Goal: Information Seeking & Learning: Learn about a topic

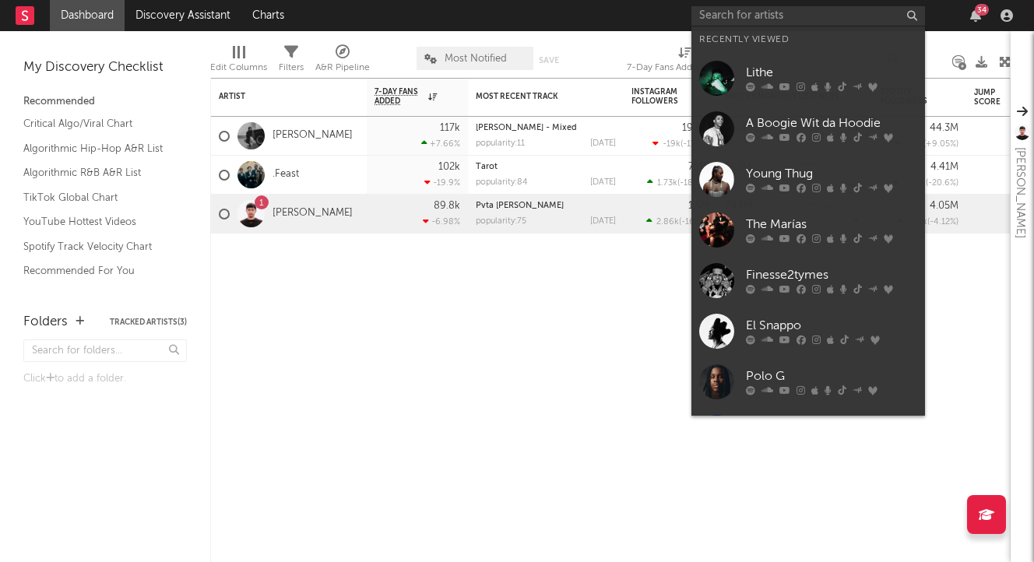
type input "c"
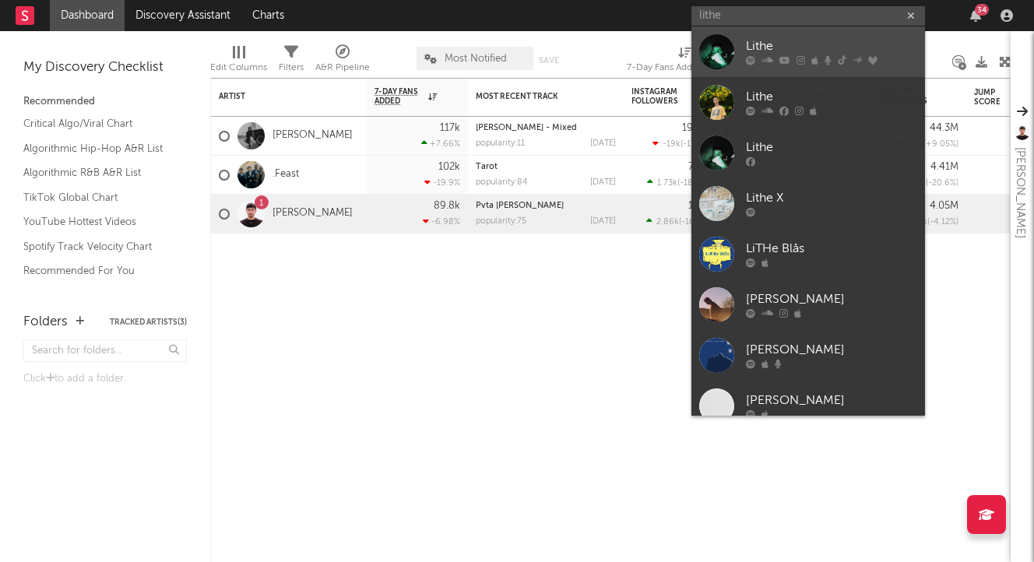
type input "lithe"
click at [772, 50] on div "Lithe" at bounding box center [831, 46] width 171 height 19
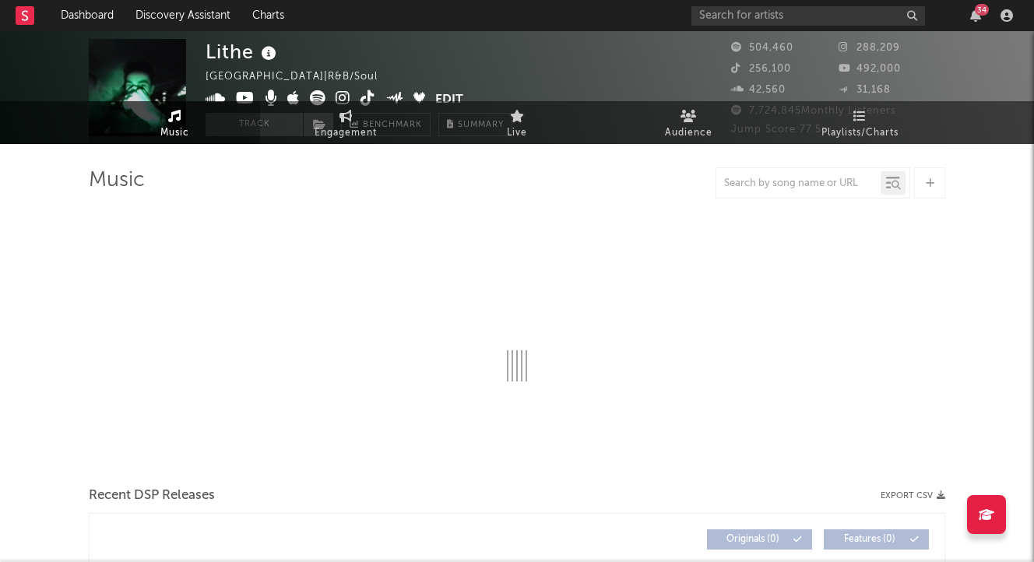
select select "6m"
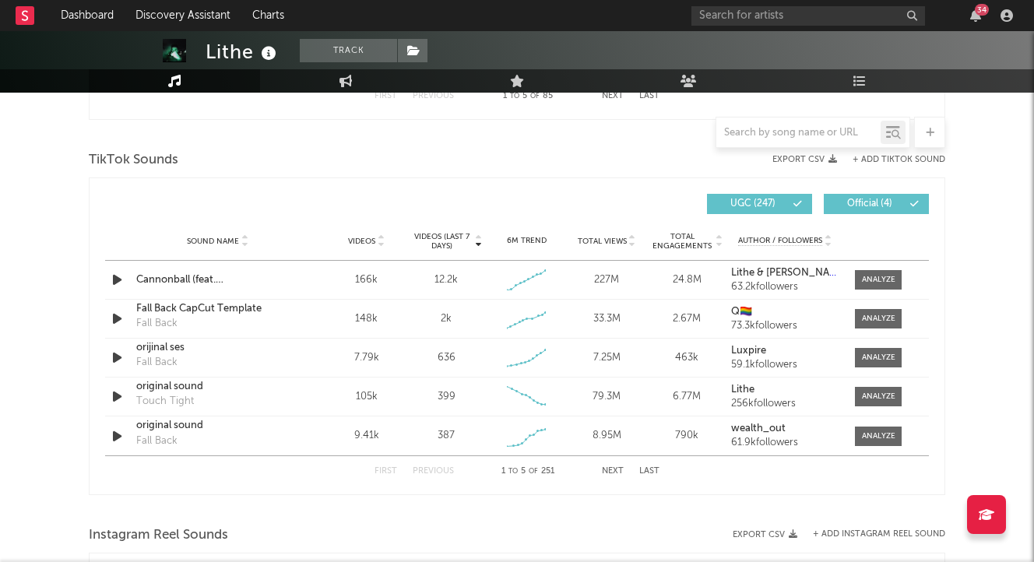
scroll to position [1014, 0]
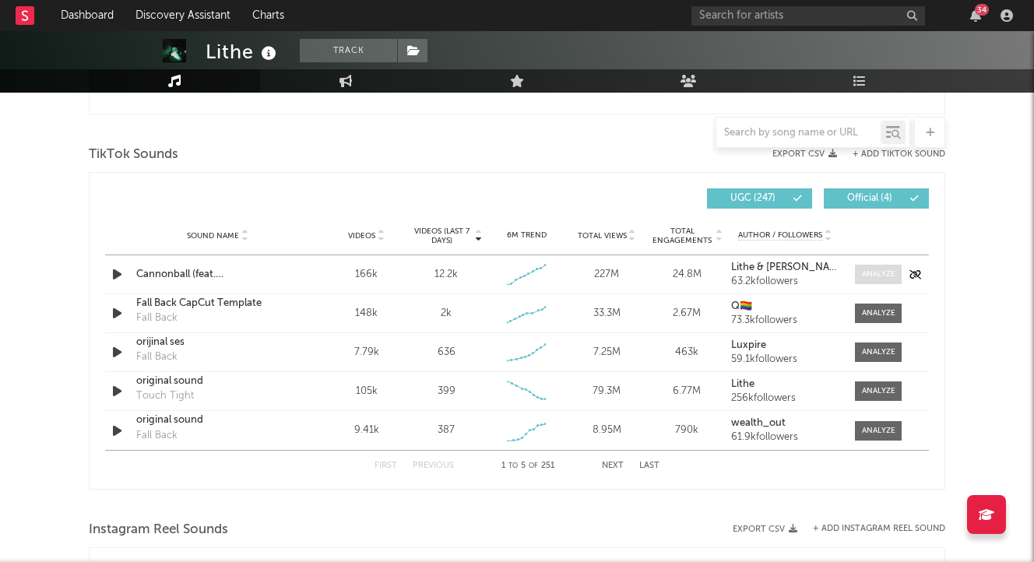
click at [868, 280] on span at bounding box center [878, 274] width 47 height 19
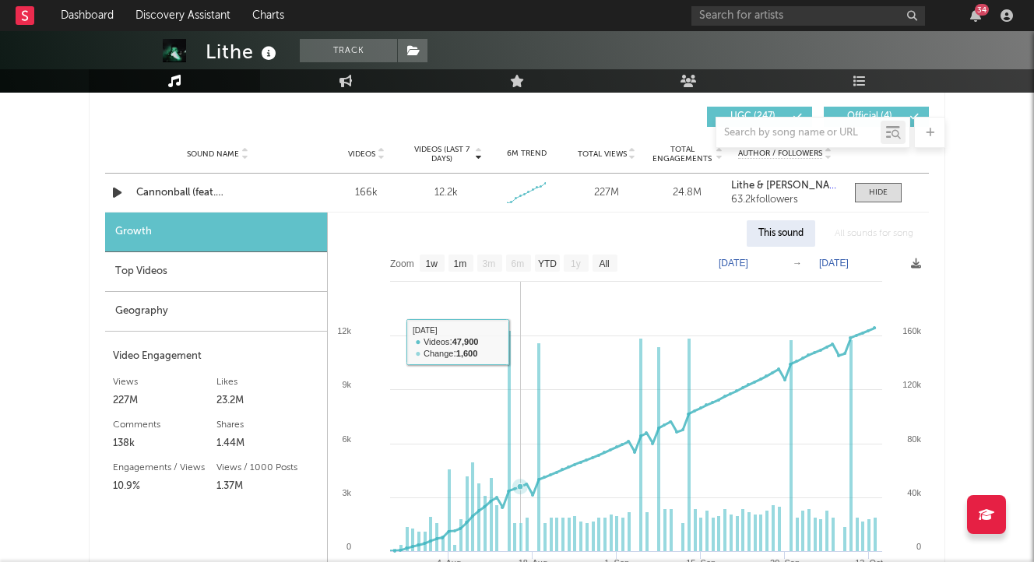
scroll to position [1103, 0]
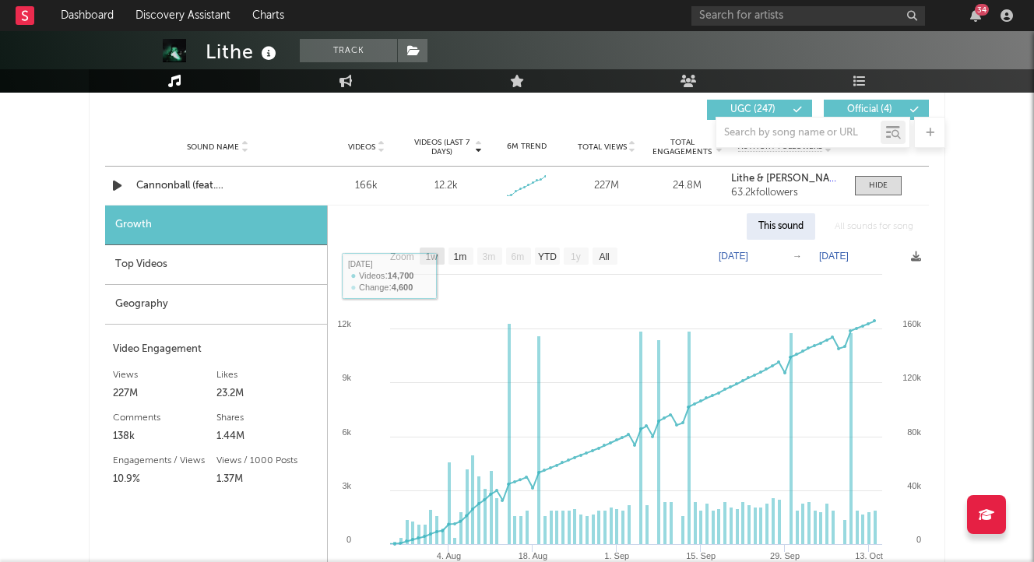
click at [432, 258] on text "1w" at bounding box center [432, 256] width 12 height 11
select select "1w"
type input "[DATE]"
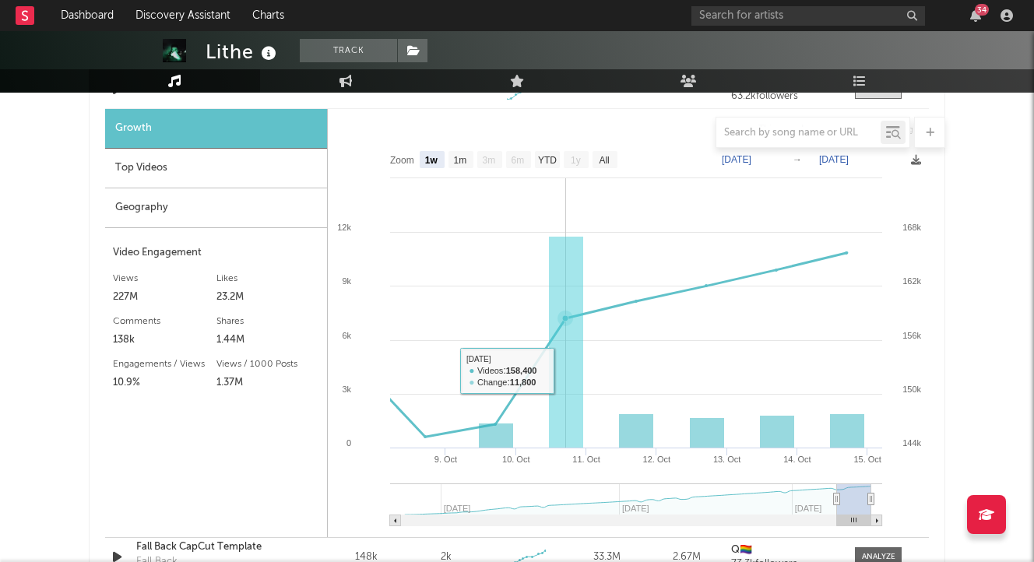
scroll to position [1204, 0]
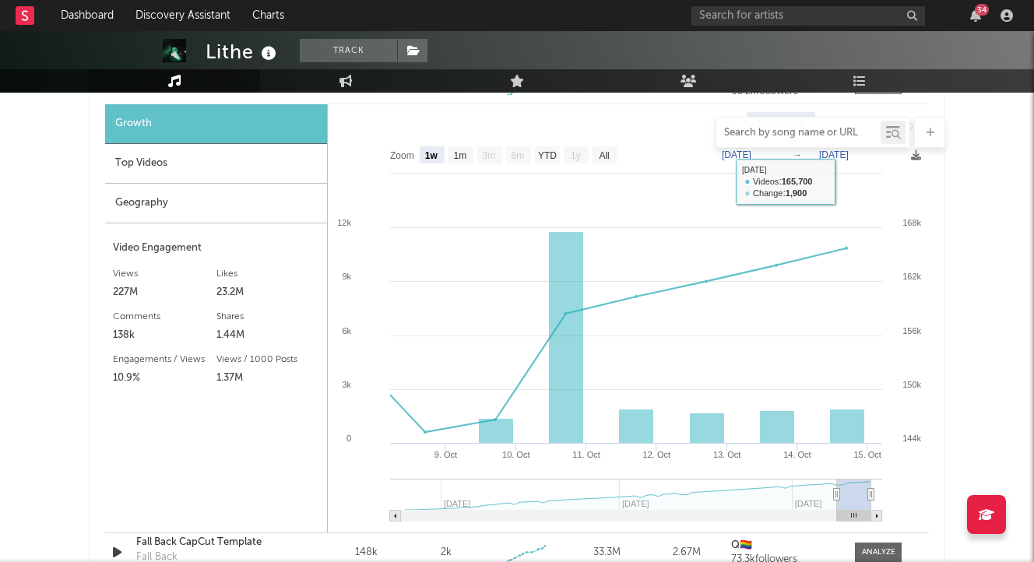
click at [811, 134] on input "text" at bounding box center [798, 133] width 164 height 12
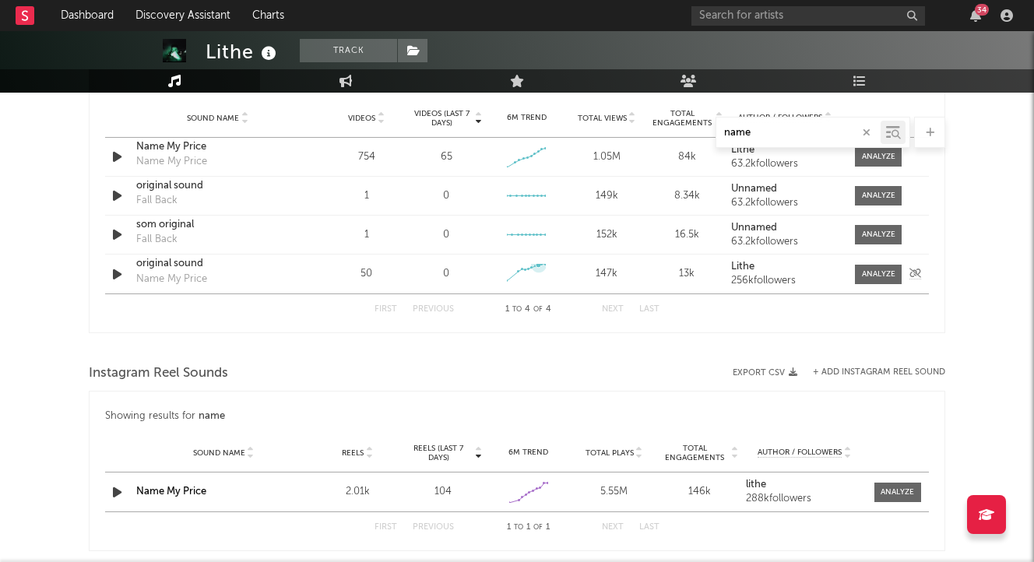
scroll to position [940, 0]
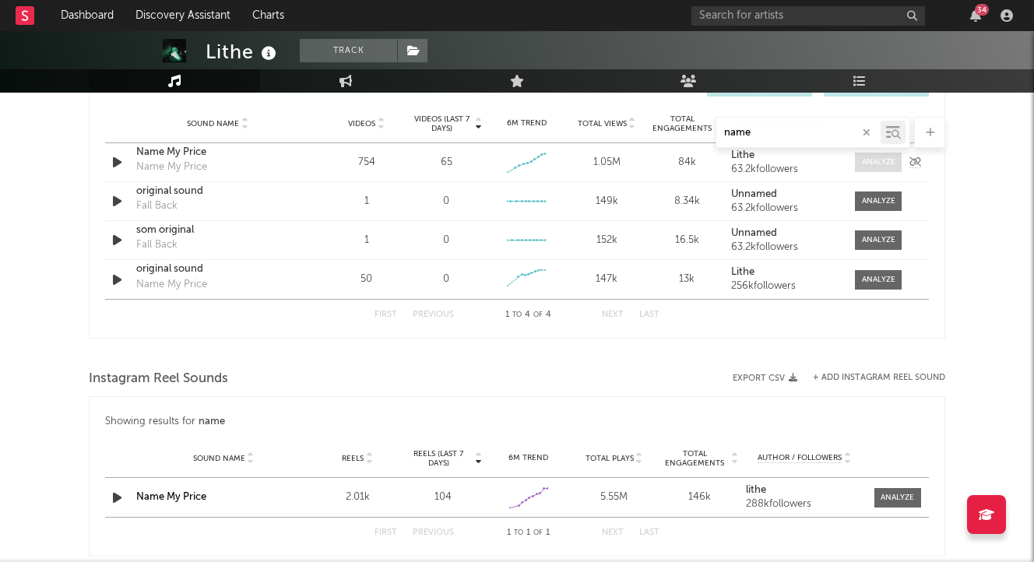
type input "name"
click at [874, 161] on div at bounding box center [878, 162] width 33 height 12
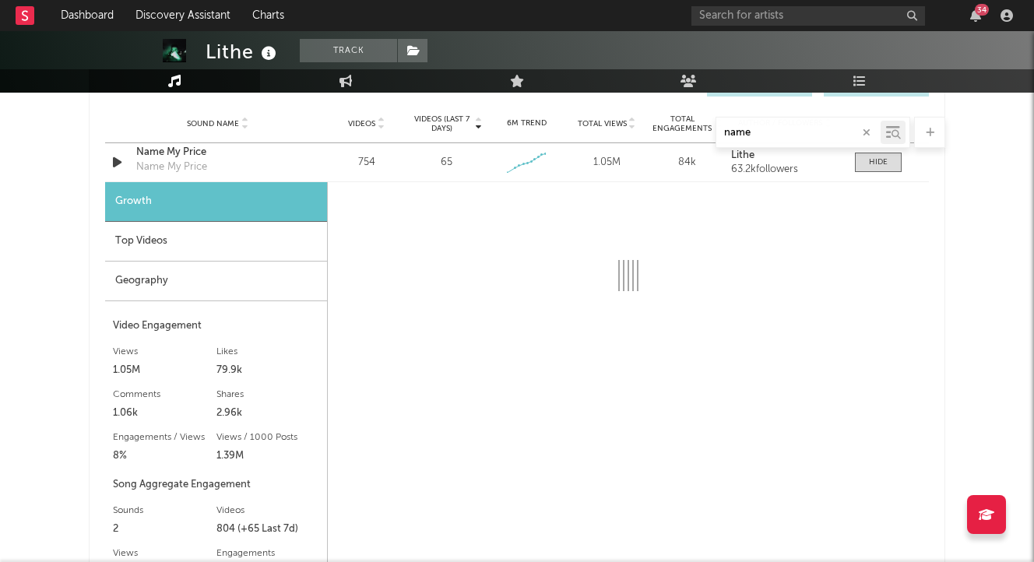
select select "1w"
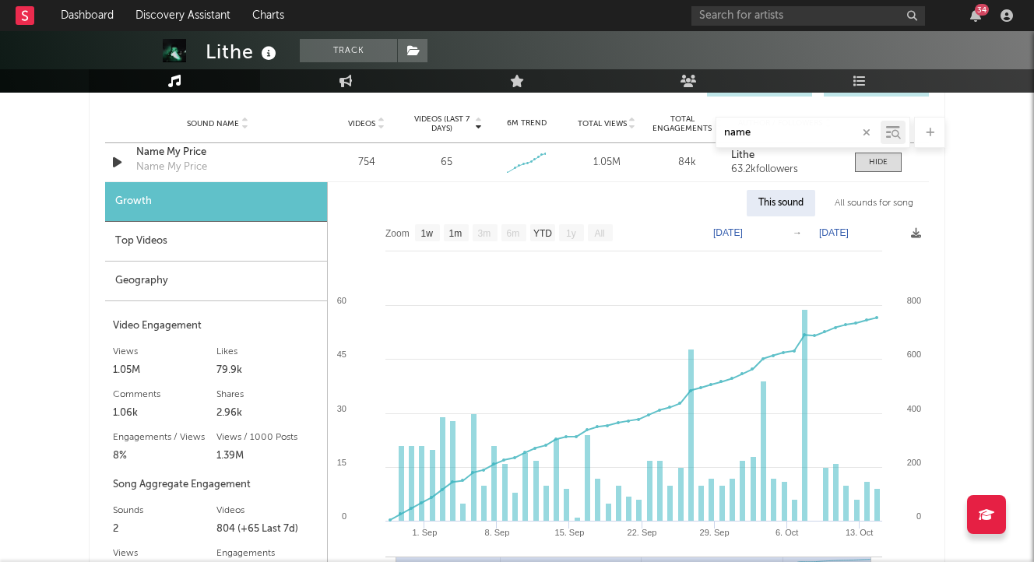
click at [863, 131] on icon "button" at bounding box center [867, 133] width 8 height 10
select select "1w"
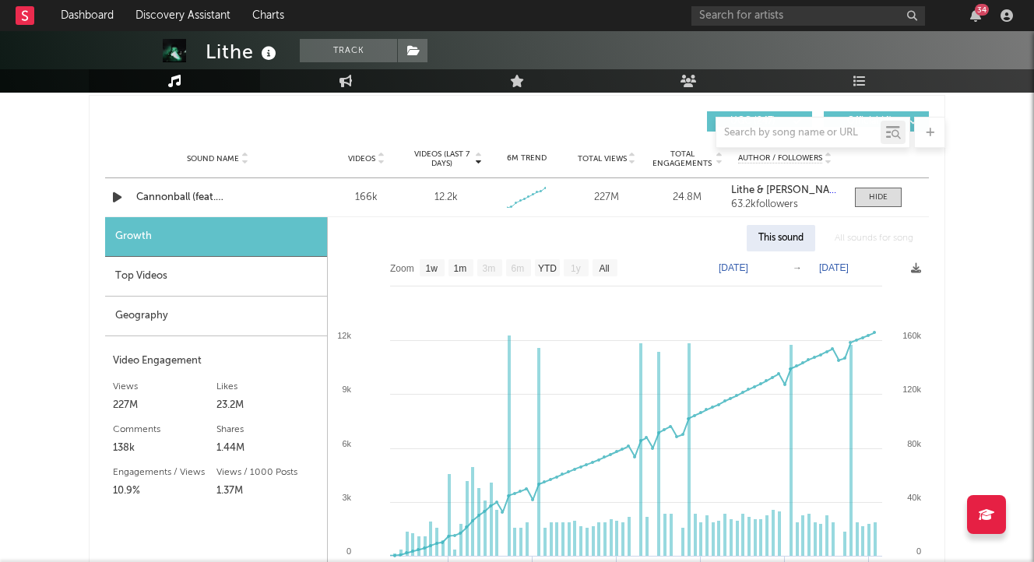
scroll to position [1086, 0]
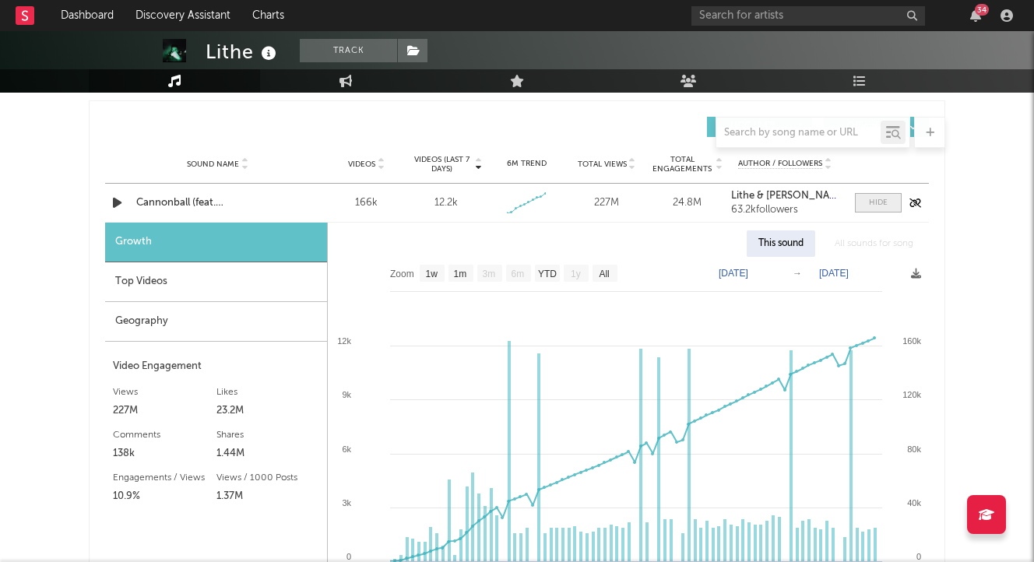
click at [867, 200] on span at bounding box center [878, 202] width 47 height 19
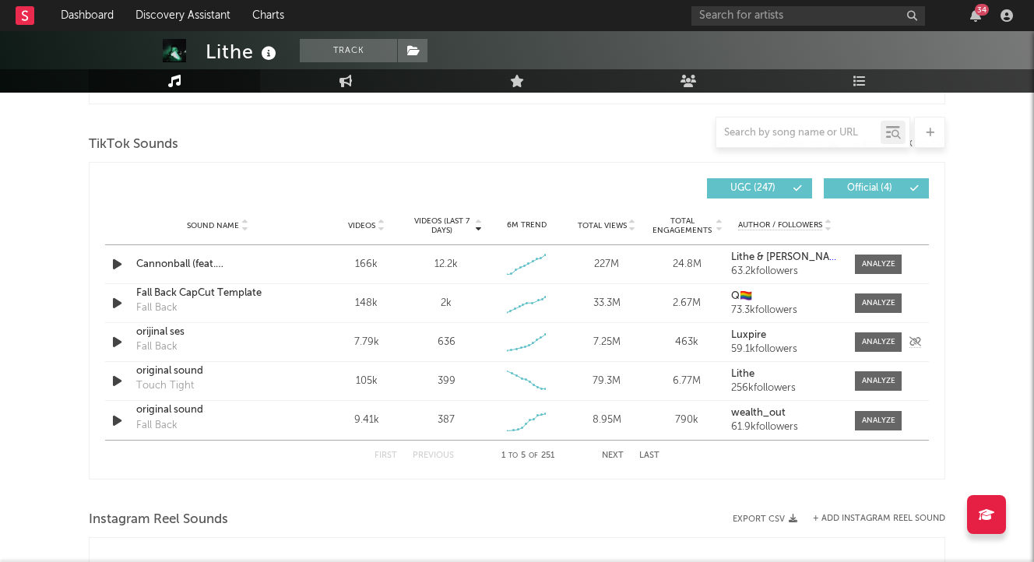
scroll to position [1023, 0]
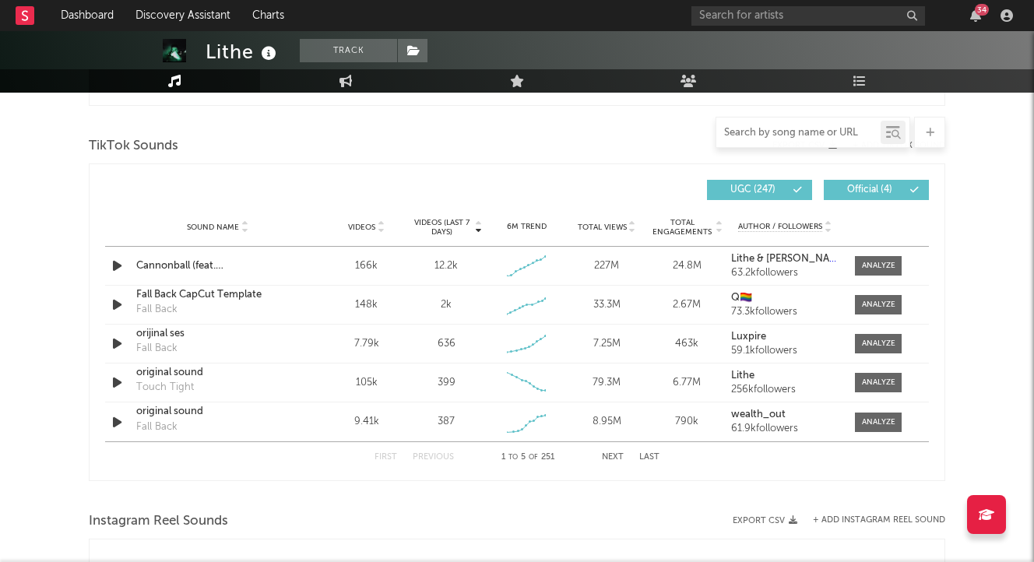
click at [790, 131] on input "text" at bounding box center [798, 133] width 164 height 12
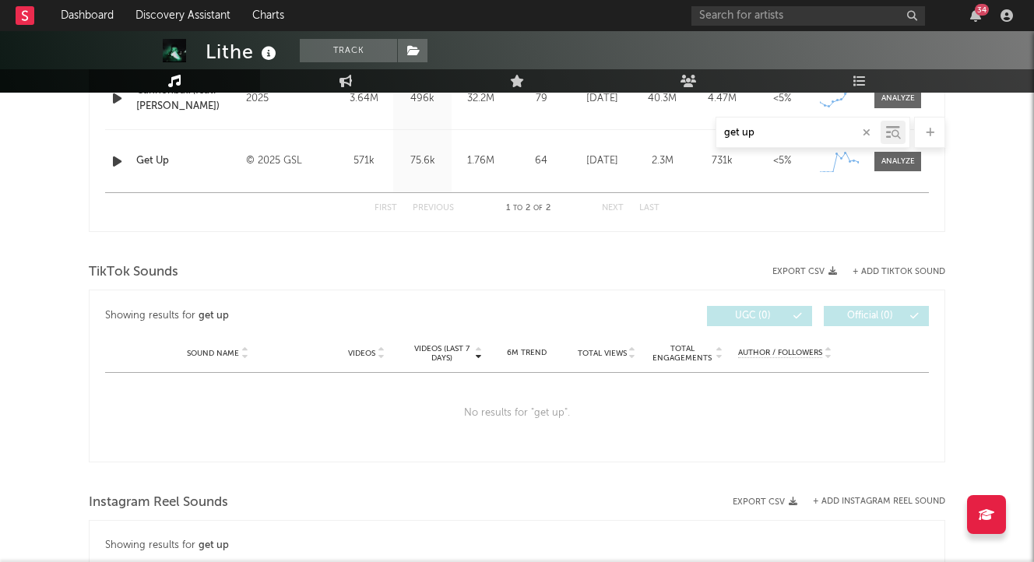
scroll to position [663, 0]
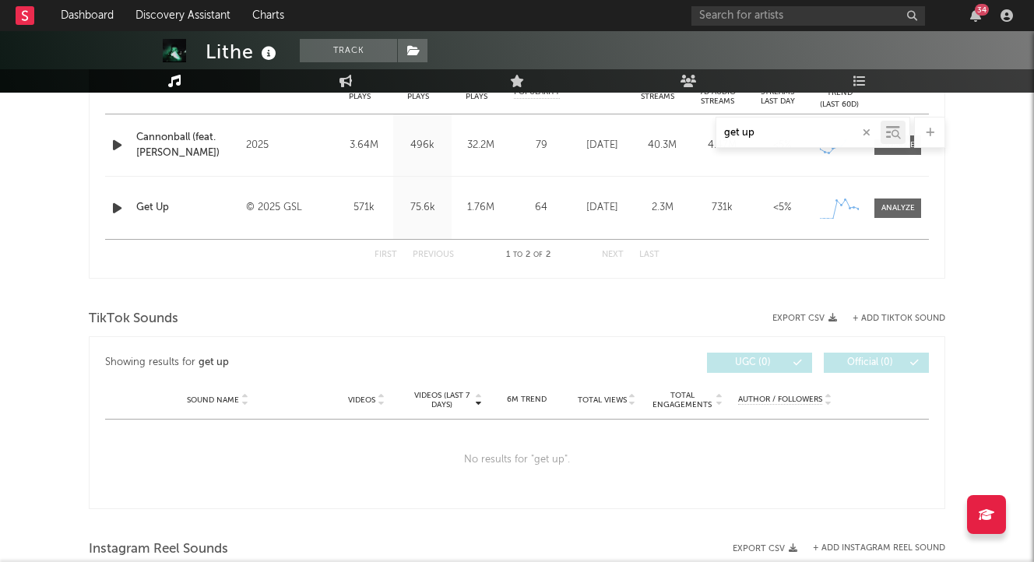
type input "get up"
click at [484, 499] on div "No results for " get up "." at bounding box center [517, 460] width 824 height 81
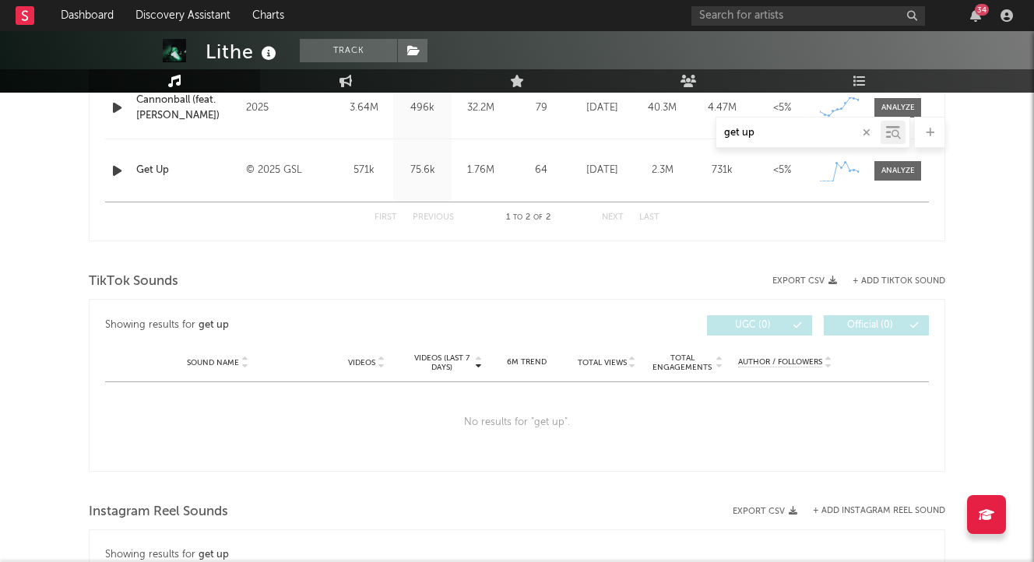
scroll to position [747, 0]
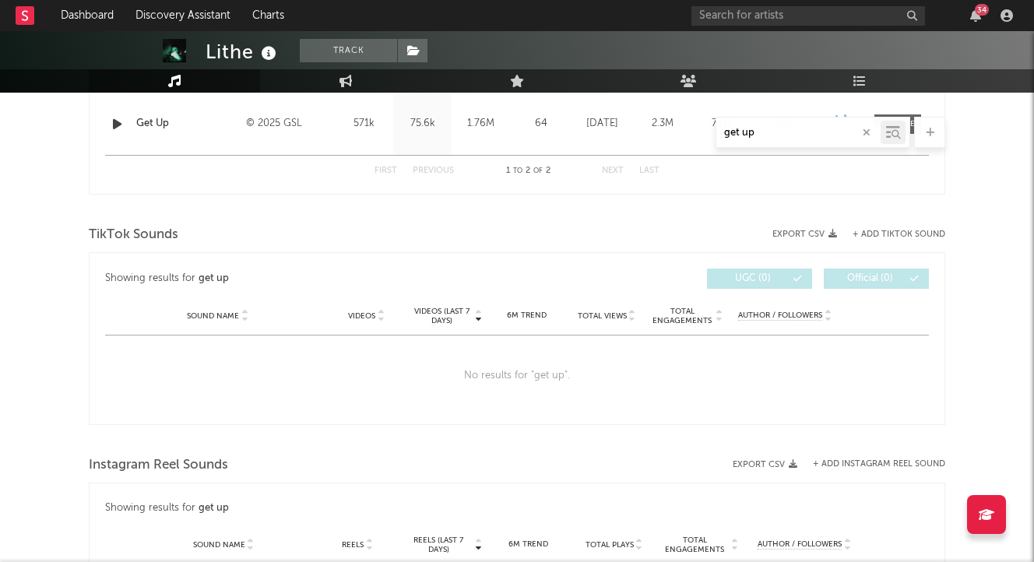
click at [868, 138] on button "button" at bounding box center [866, 132] width 12 height 15
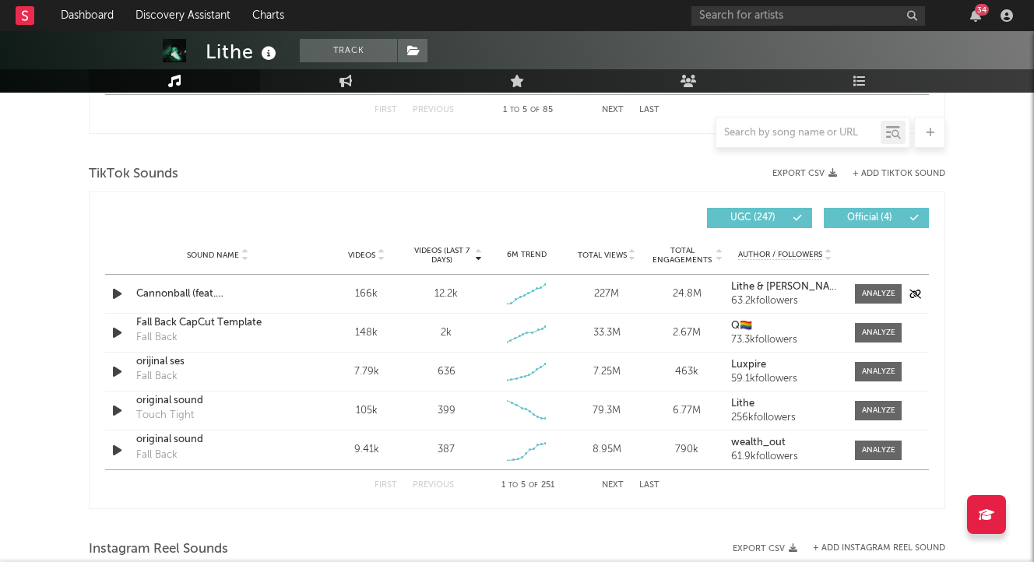
scroll to position [1009, 0]
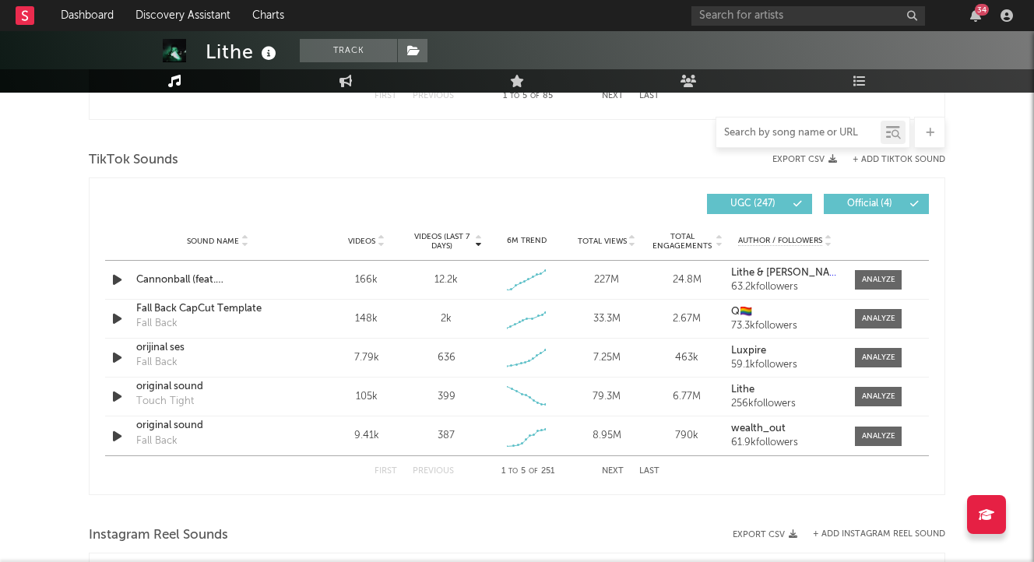
click at [782, 131] on input "text" at bounding box center [798, 133] width 164 height 12
type input "name"
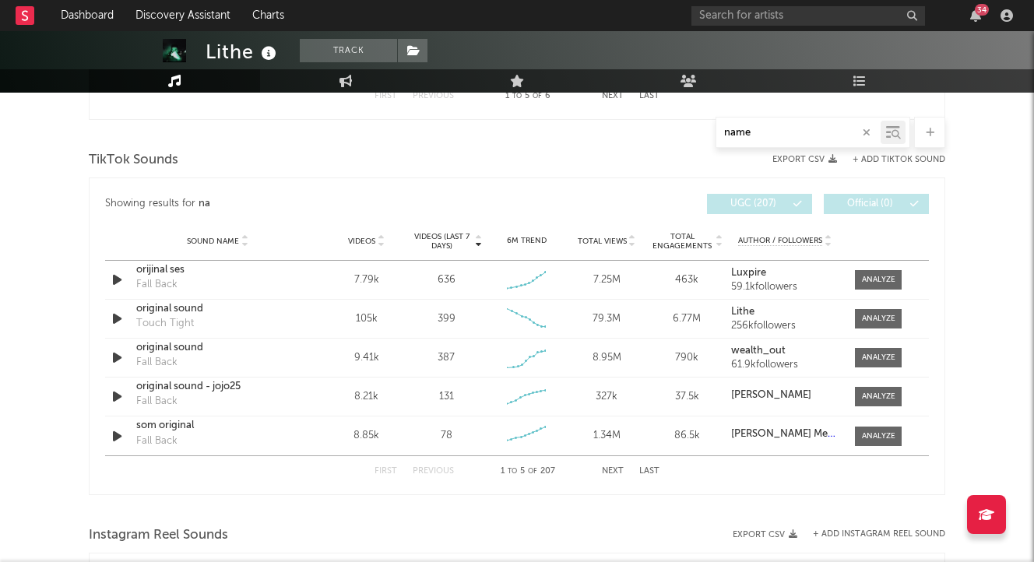
select select "1w"
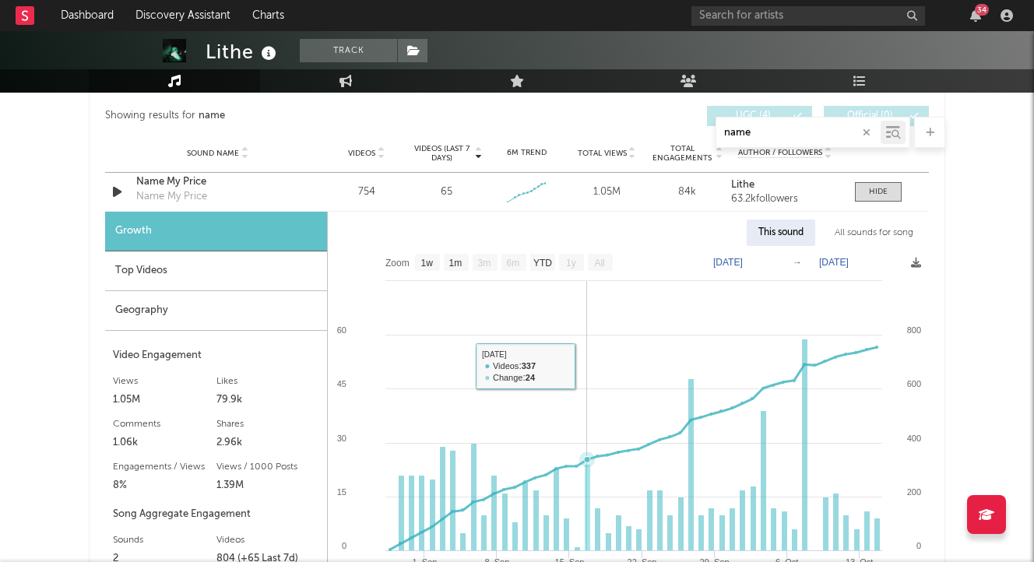
scroll to position [887, 0]
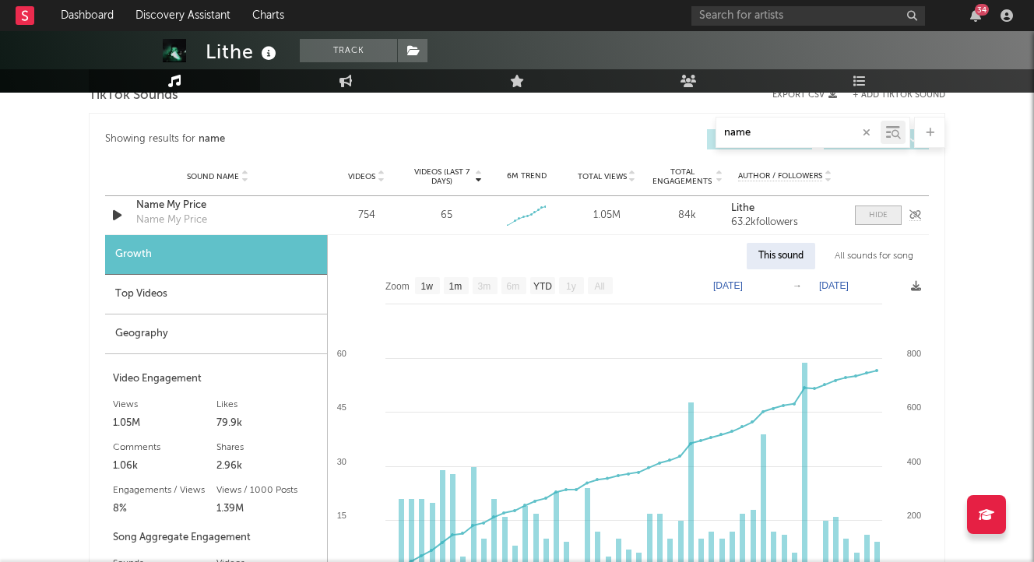
type input "name"
click at [874, 209] on div at bounding box center [878, 215] width 19 height 12
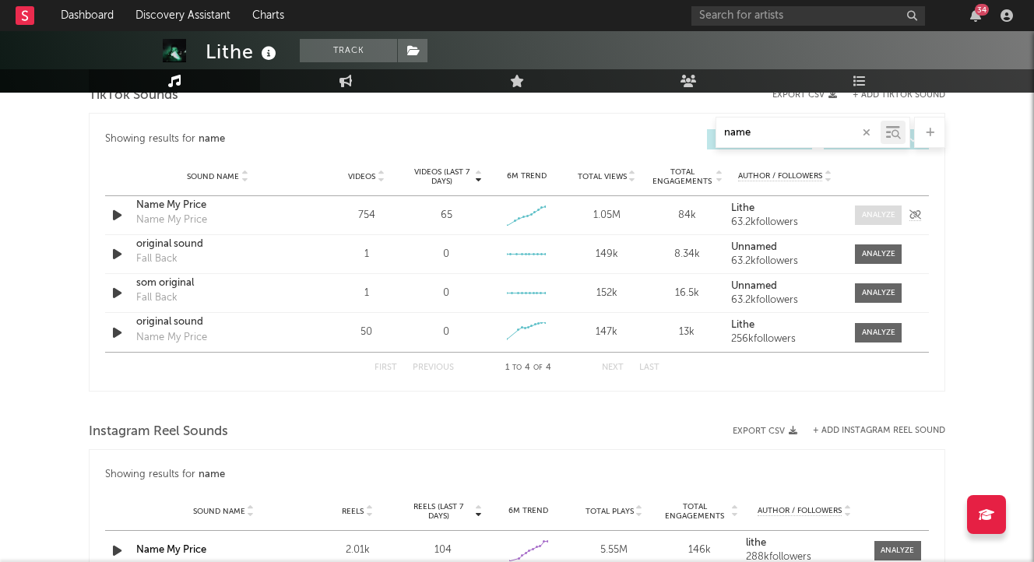
click at [864, 209] on div at bounding box center [878, 215] width 33 height 12
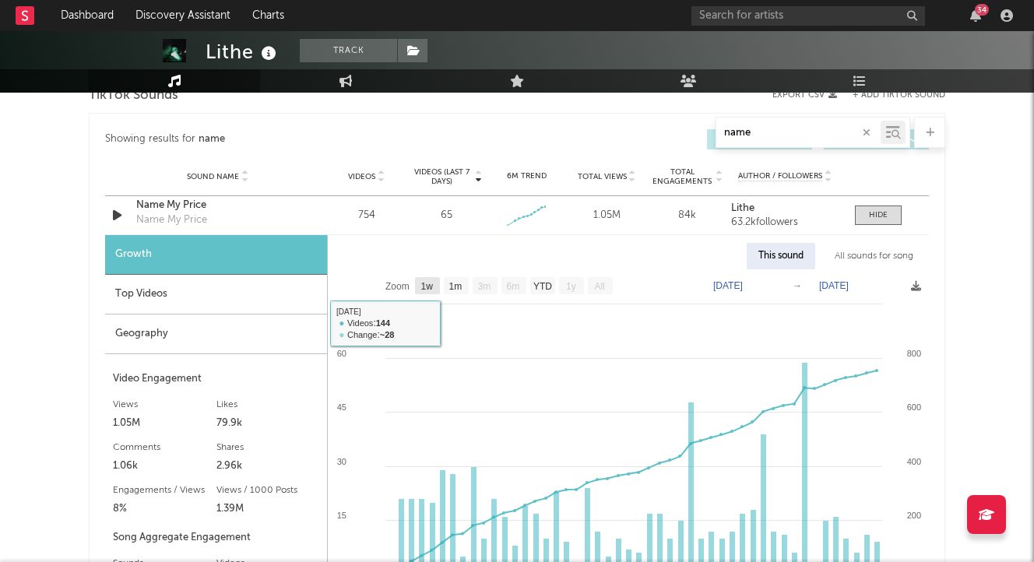
click at [429, 292] on rect at bounding box center [427, 285] width 25 height 17
select select "1w"
type input "[DATE]"
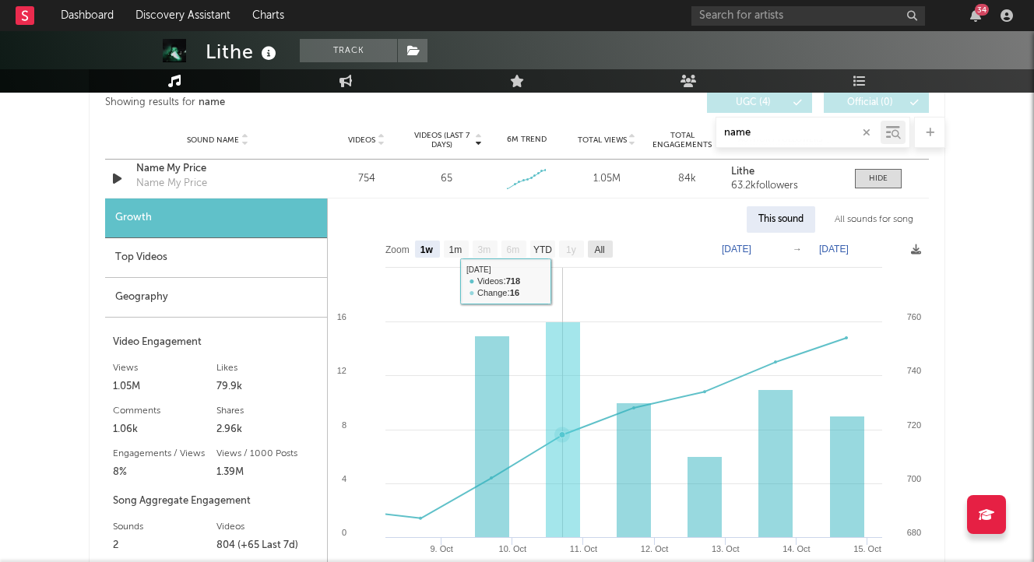
scroll to position [922, 0]
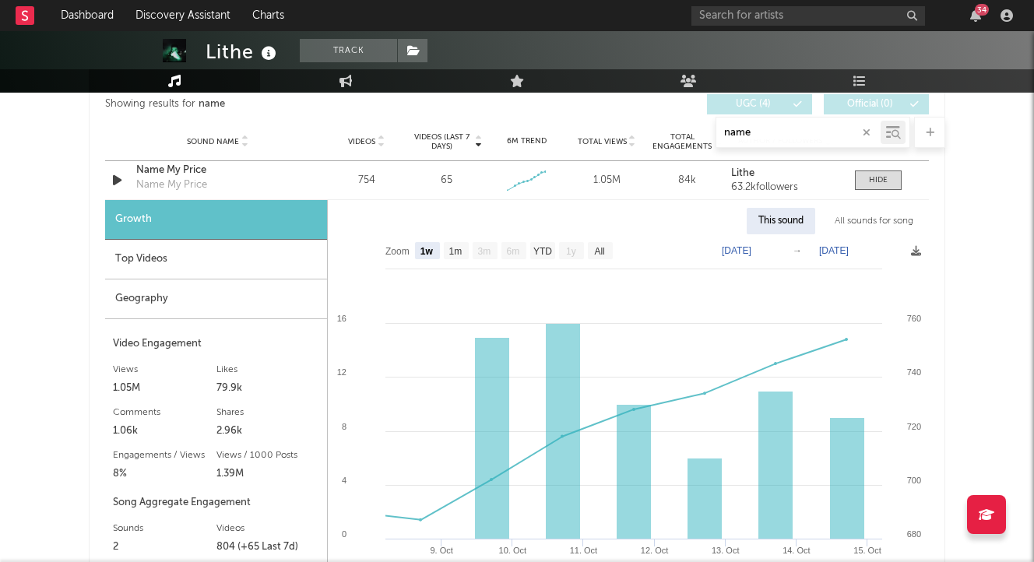
drag, startPoint x: 786, startPoint y: 135, endPoint x: 707, endPoint y: 129, distance: 79.7
click at [707, 129] on div "name" at bounding box center [517, 132] width 856 height 31
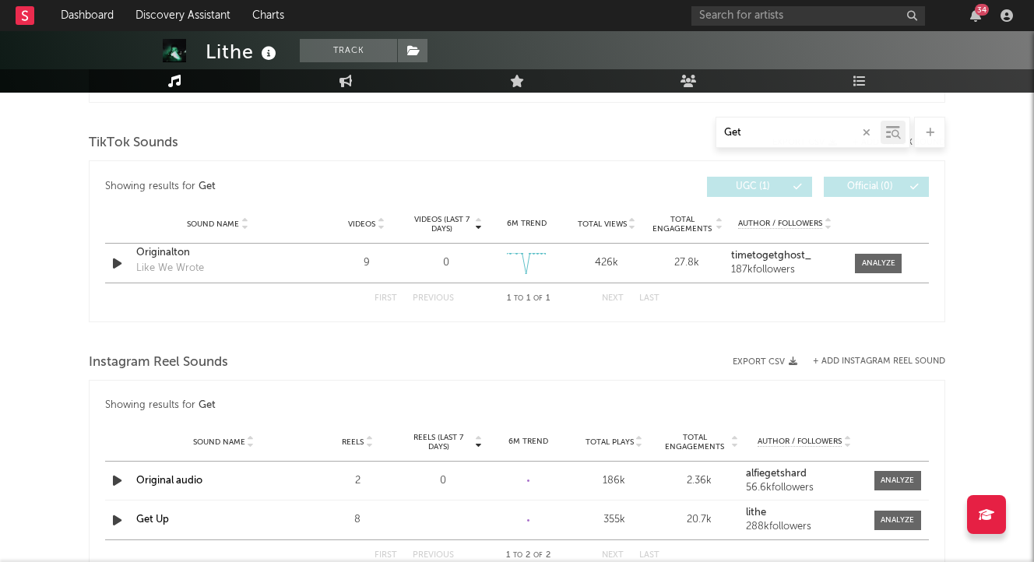
scroll to position [882, 0]
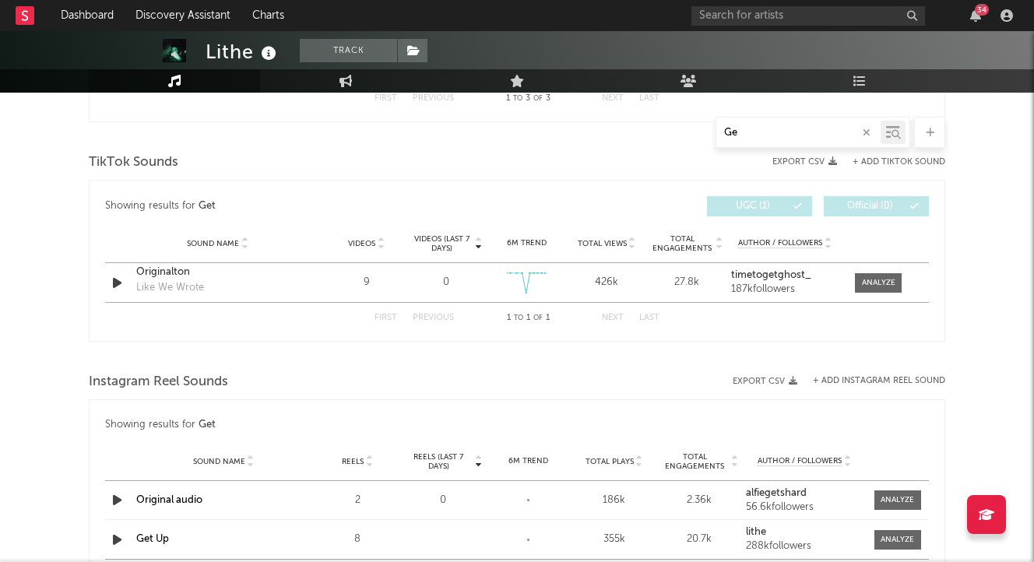
type input "G"
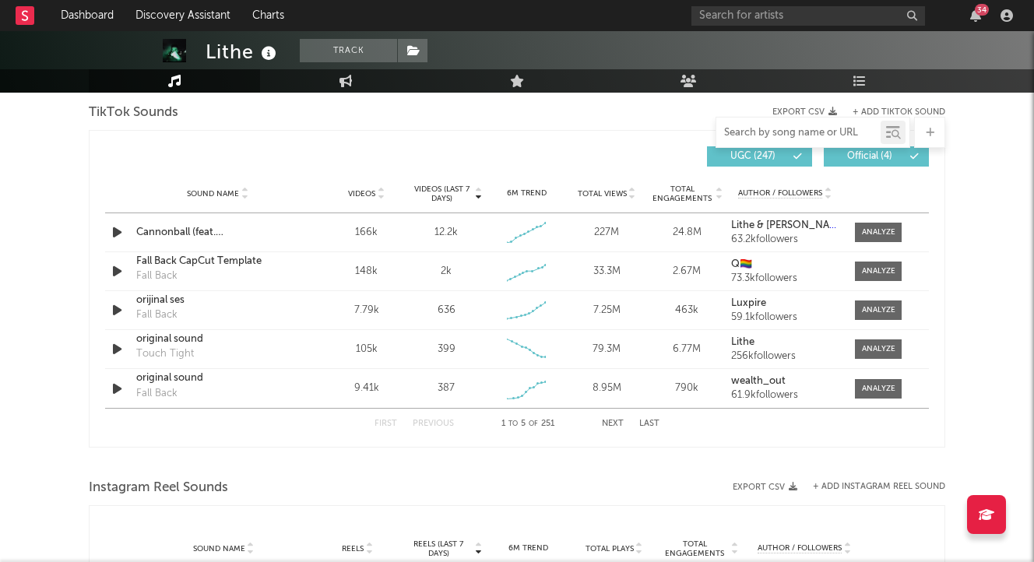
scroll to position [1082, 0]
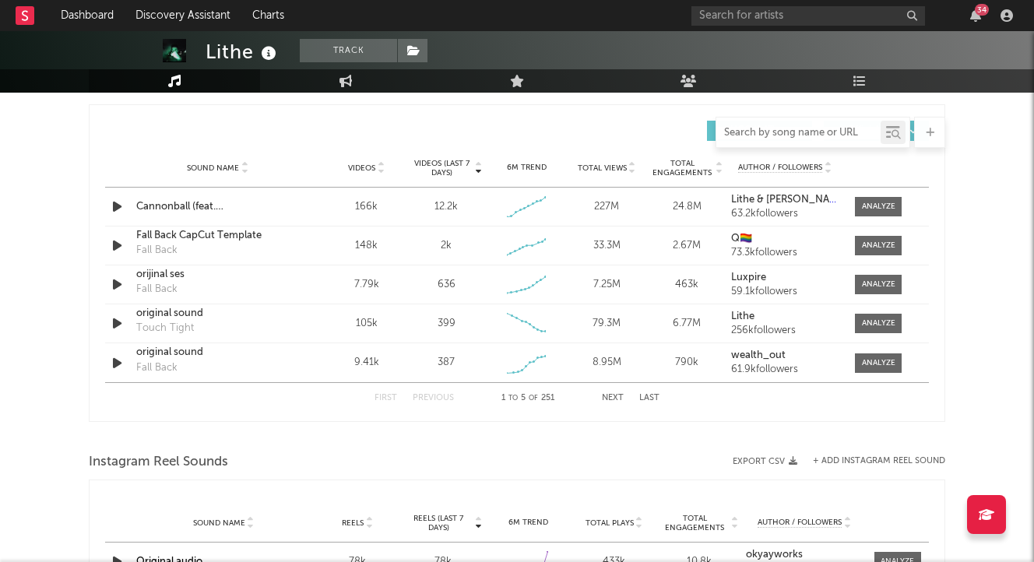
click at [615, 399] on button "Next" at bounding box center [613, 398] width 22 height 9
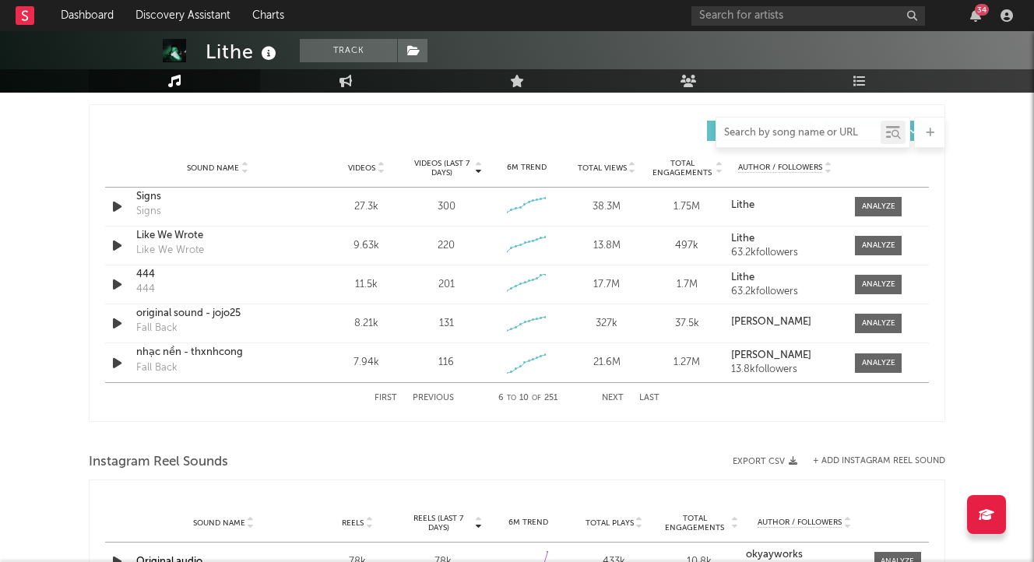
click at [615, 399] on button "Next" at bounding box center [613, 398] width 22 height 9
select select "1w"
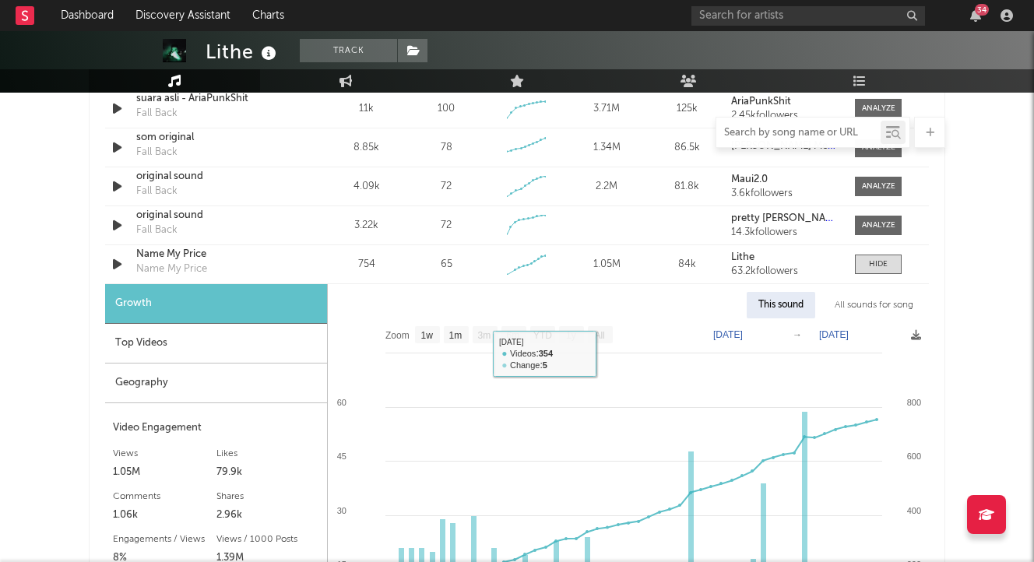
scroll to position [1258, 0]
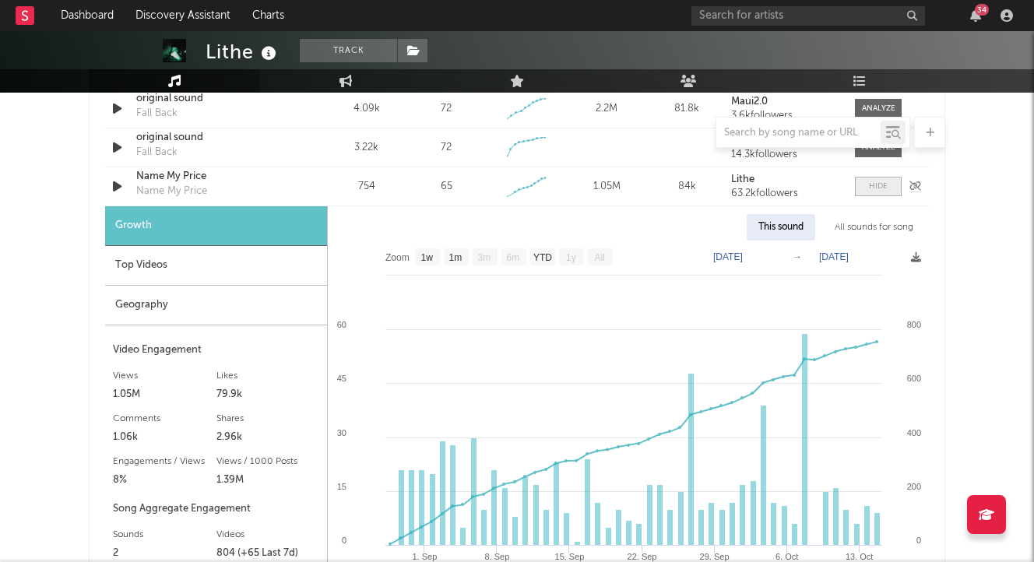
click at [870, 195] on span at bounding box center [878, 186] width 47 height 19
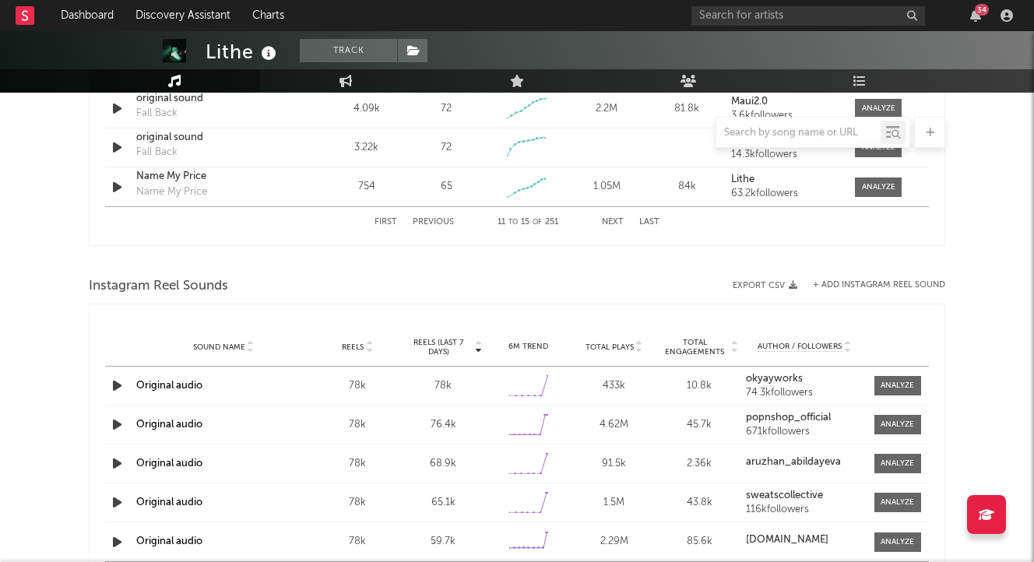
click at [605, 220] on button "Next" at bounding box center [613, 222] width 22 height 9
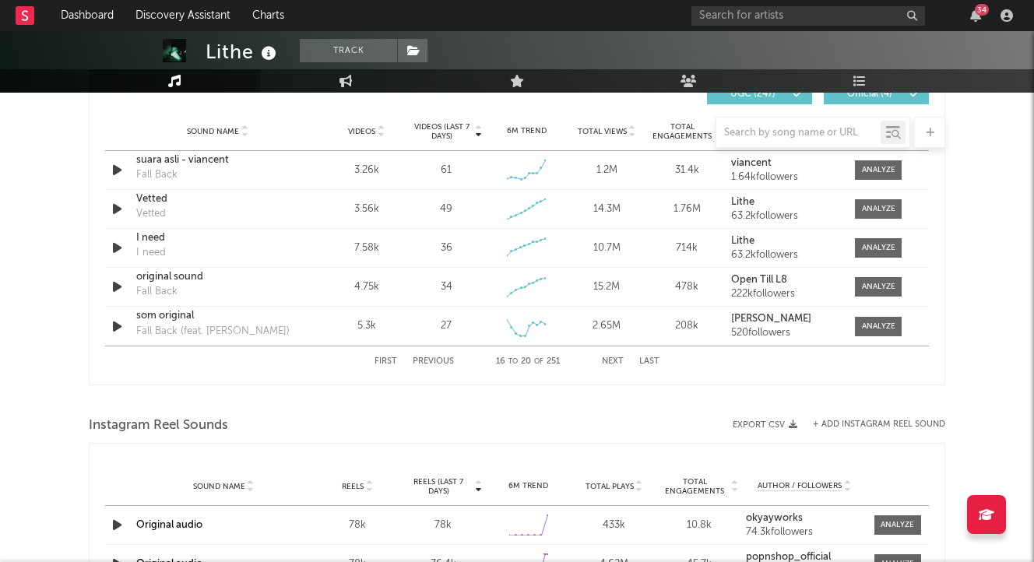
scroll to position [1117, 0]
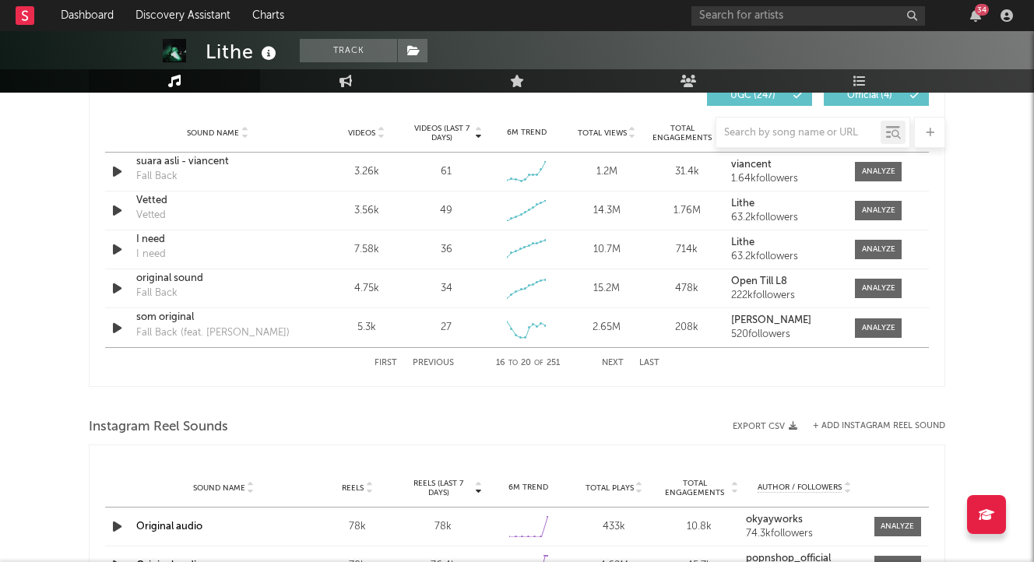
click at [611, 360] on button "Next" at bounding box center [613, 363] width 22 height 9
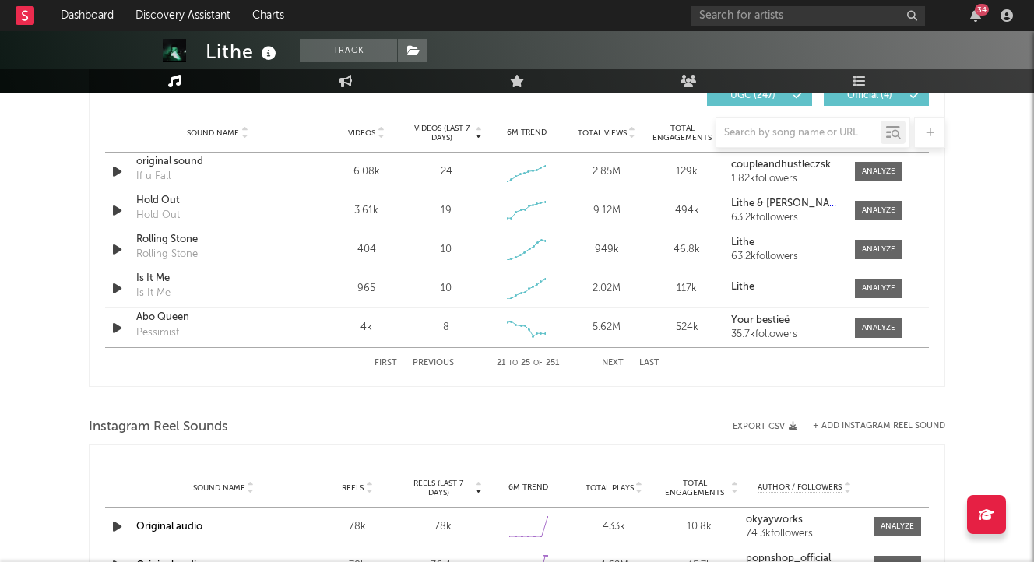
click at [611, 360] on button "Next" at bounding box center [613, 363] width 22 height 9
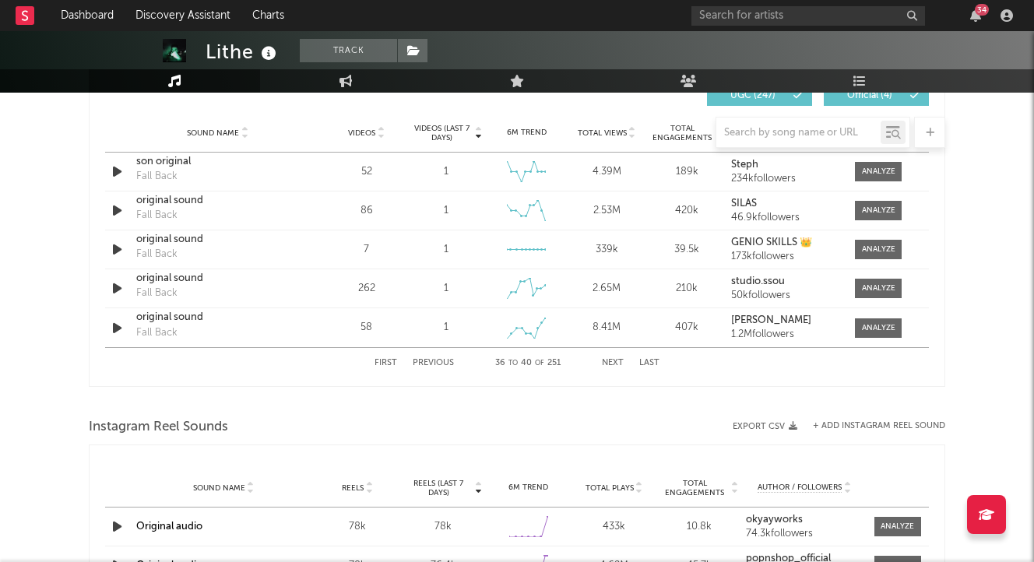
click at [611, 360] on button "Next" at bounding box center [613, 363] width 22 height 9
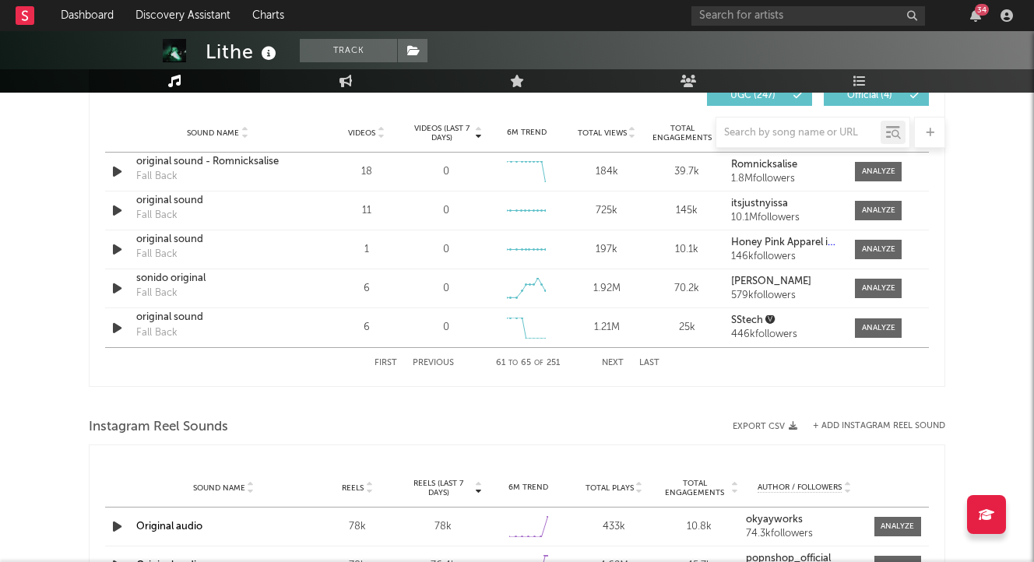
click at [611, 360] on button "Next" at bounding box center [613, 363] width 22 height 9
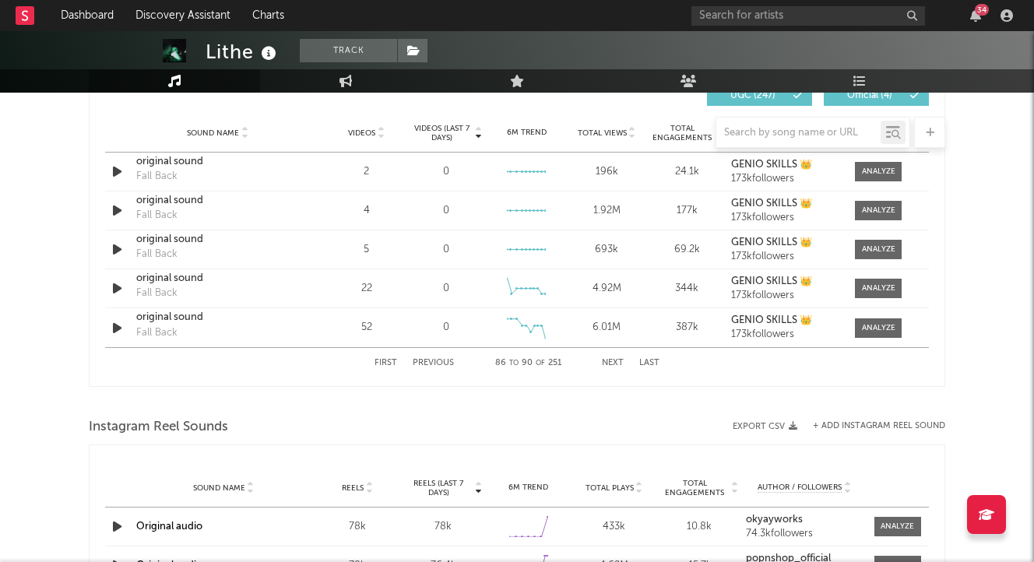
click at [611, 360] on button "Next" at bounding box center [613, 363] width 22 height 9
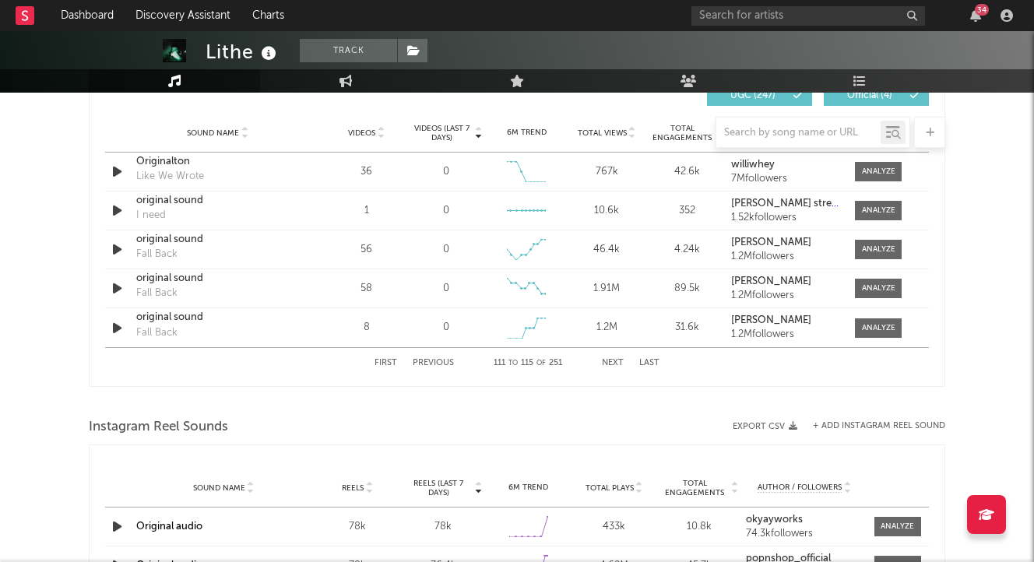
click at [611, 360] on button "Next" at bounding box center [613, 363] width 22 height 9
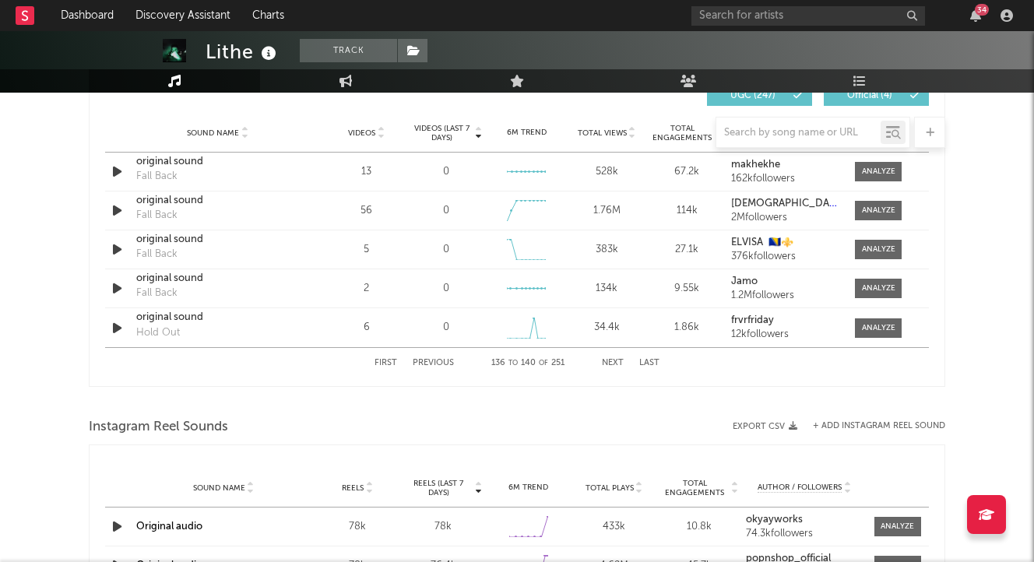
click at [611, 360] on button "Next" at bounding box center [613, 363] width 22 height 9
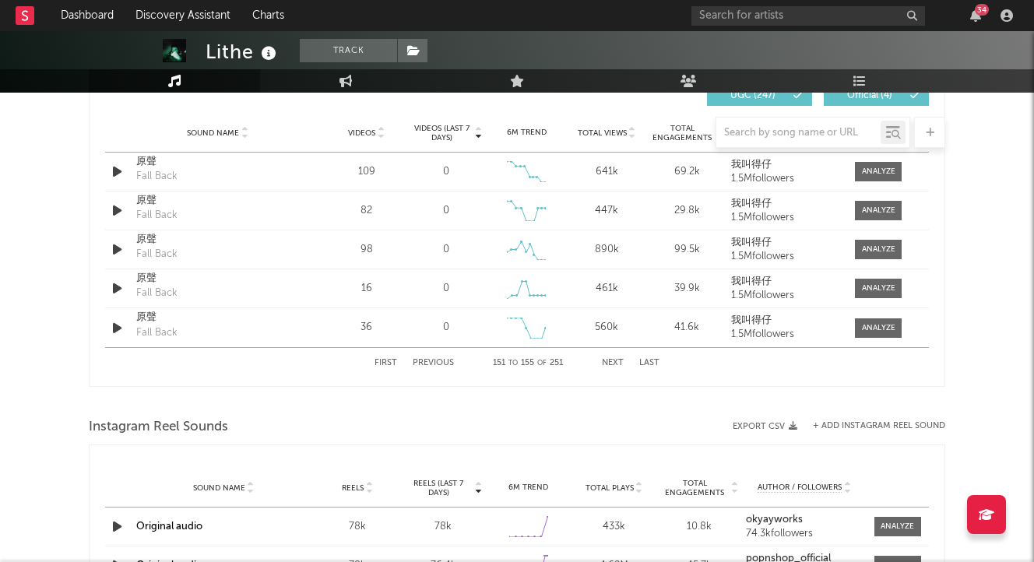
click at [611, 360] on button "Next" at bounding box center [613, 363] width 22 height 9
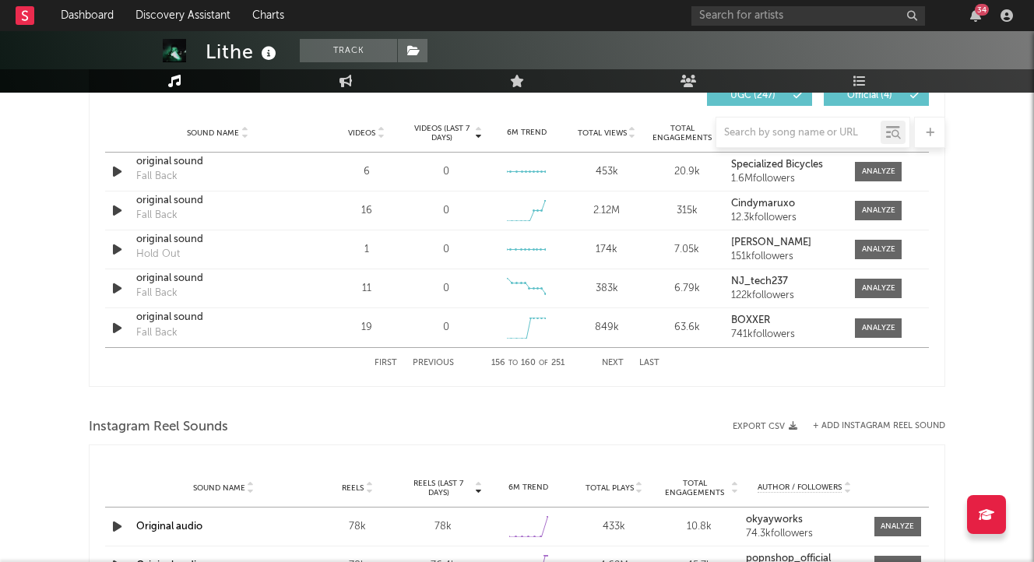
click at [611, 360] on button "Next" at bounding box center [613, 363] width 22 height 9
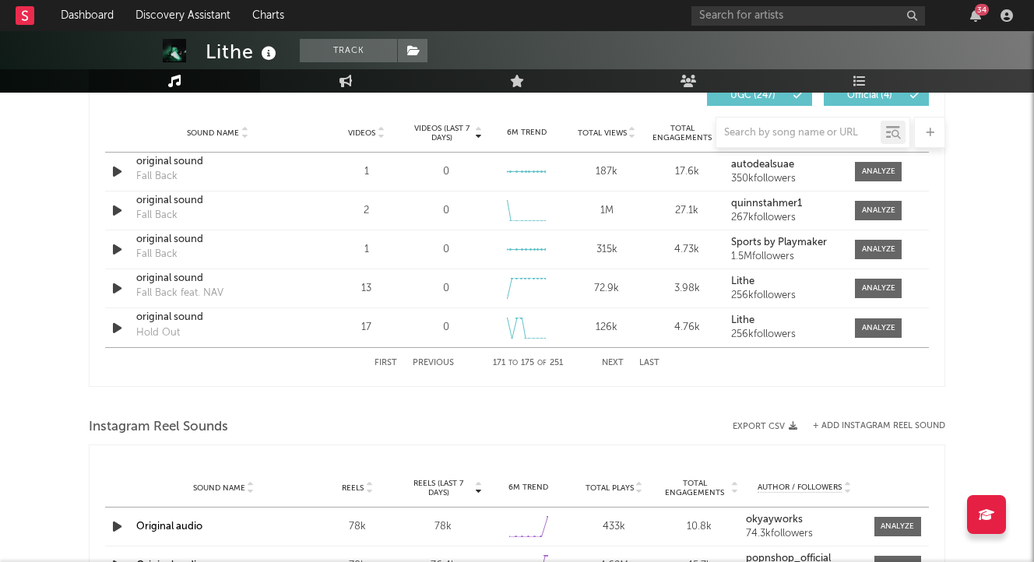
click at [611, 360] on button "Next" at bounding box center [613, 363] width 22 height 9
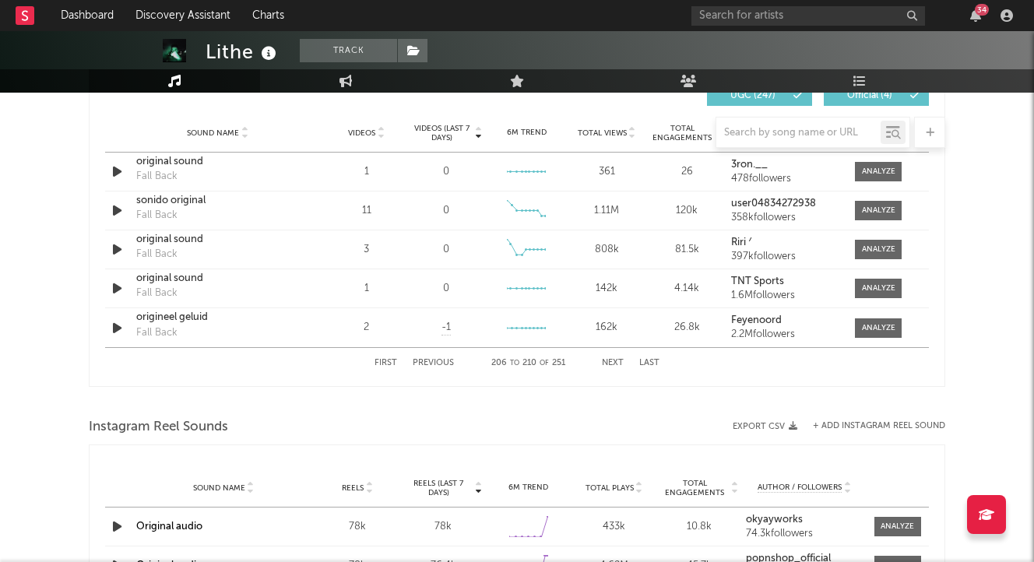
click at [611, 360] on button "Next" at bounding box center [613, 363] width 22 height 9
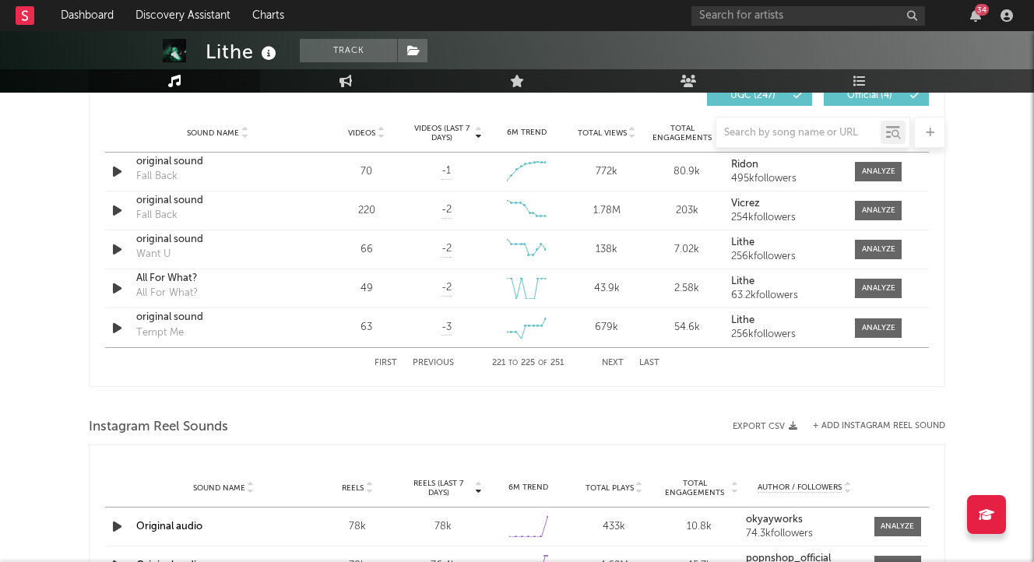
click at [611, 360] on button "Next" at bounding box center [613, 363] width 22 height 9
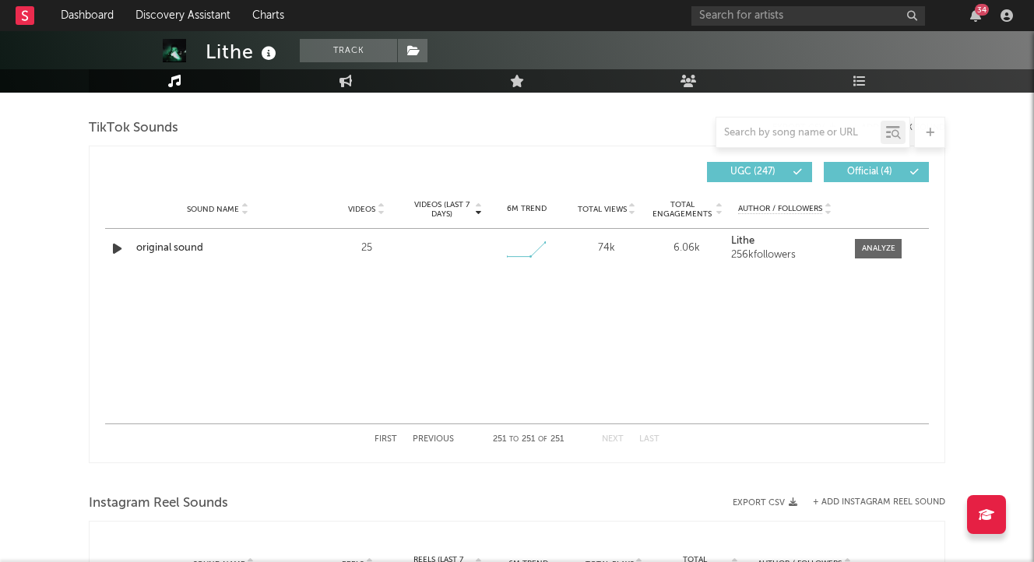
scroll to position [1042, 0]
click at [750, 131] on input "text" at bounding box center [798, 133] width 164 height 12
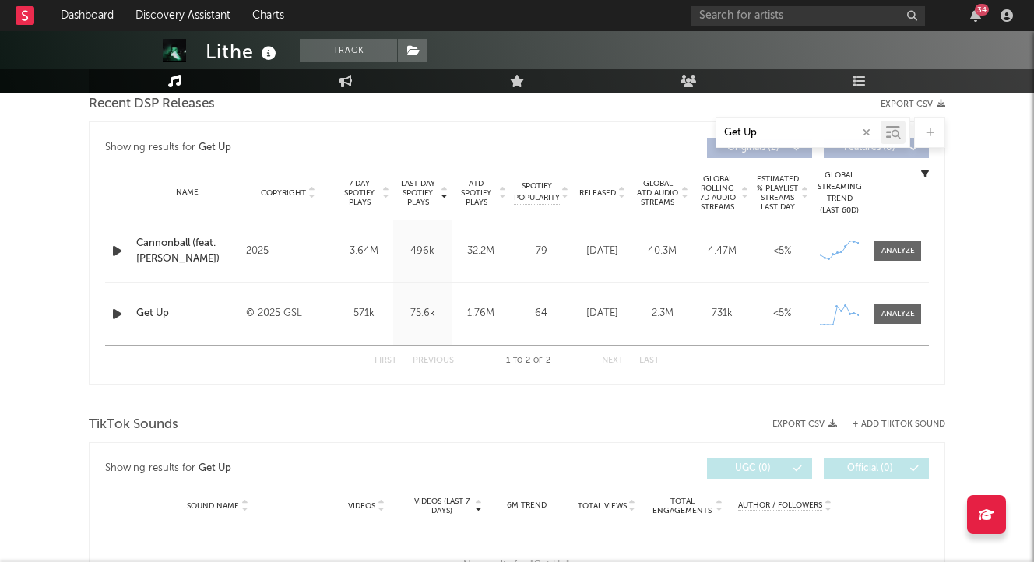
scroll to position [472, 0]
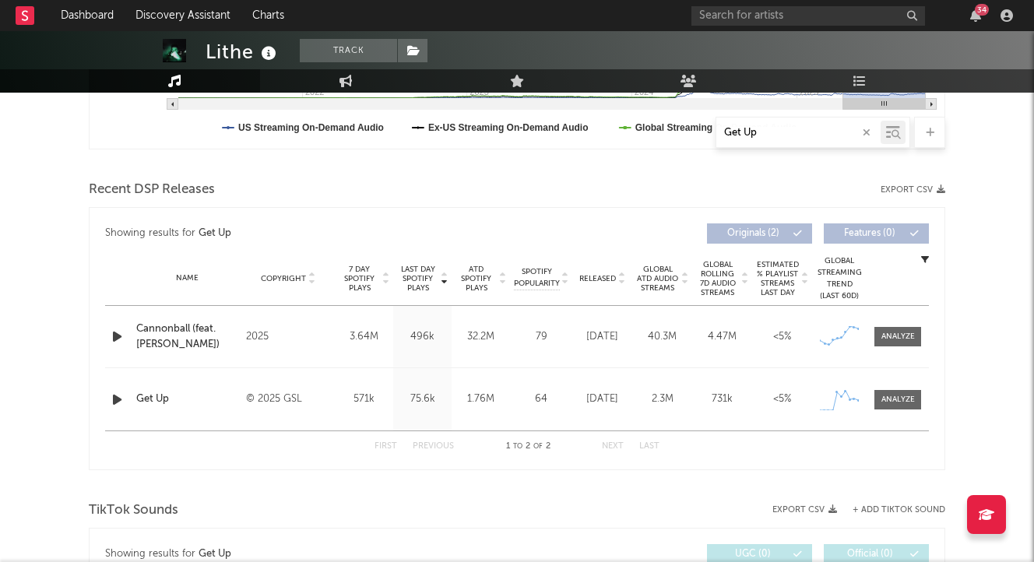
type input "Get Up"
